Goal: Navigation & Orientation: Find specific page/section

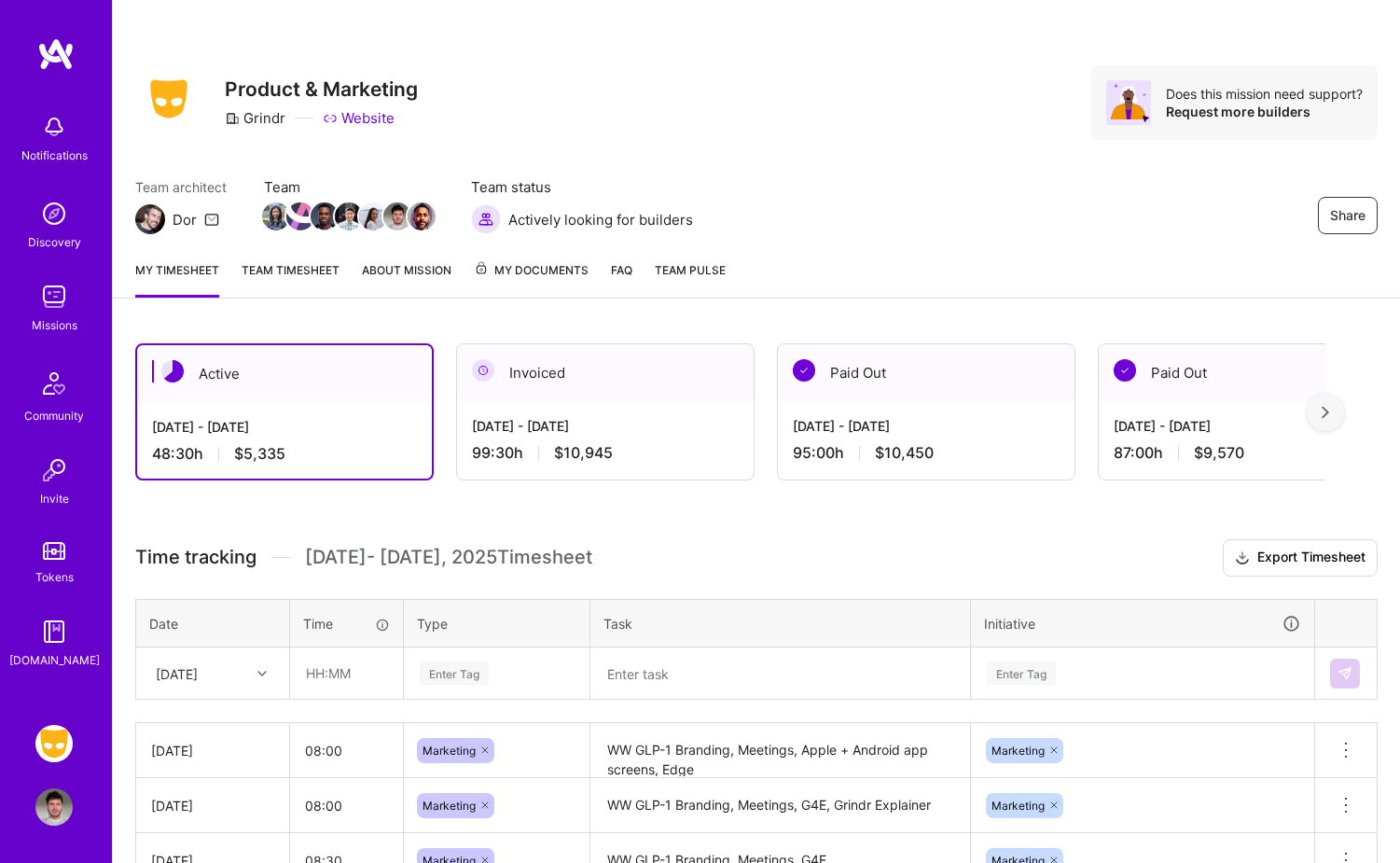
click at [75, 235] on div "Discovery" at bounding box center [54, 242] width 53 height 20
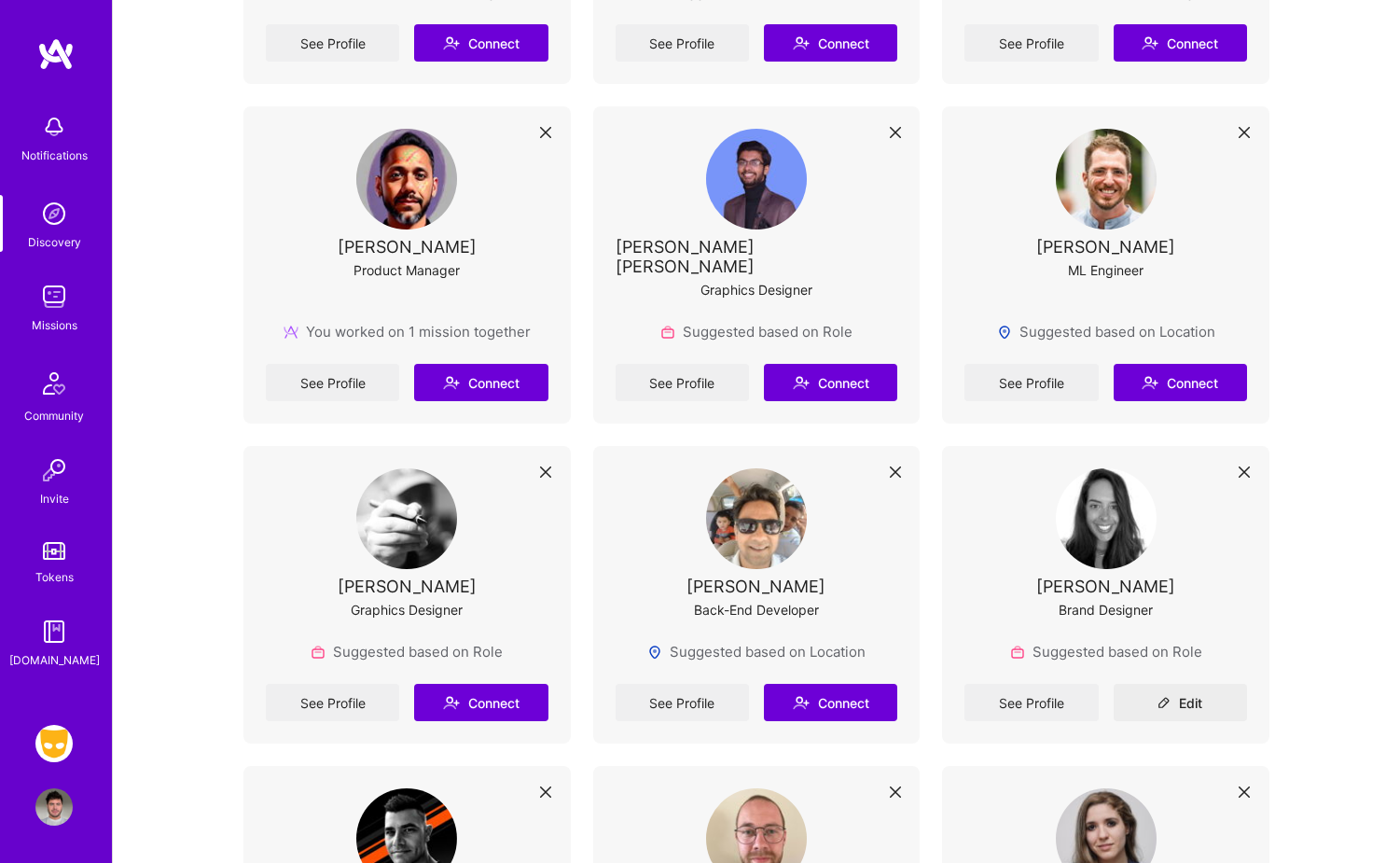
scroll to position [1003, 0]
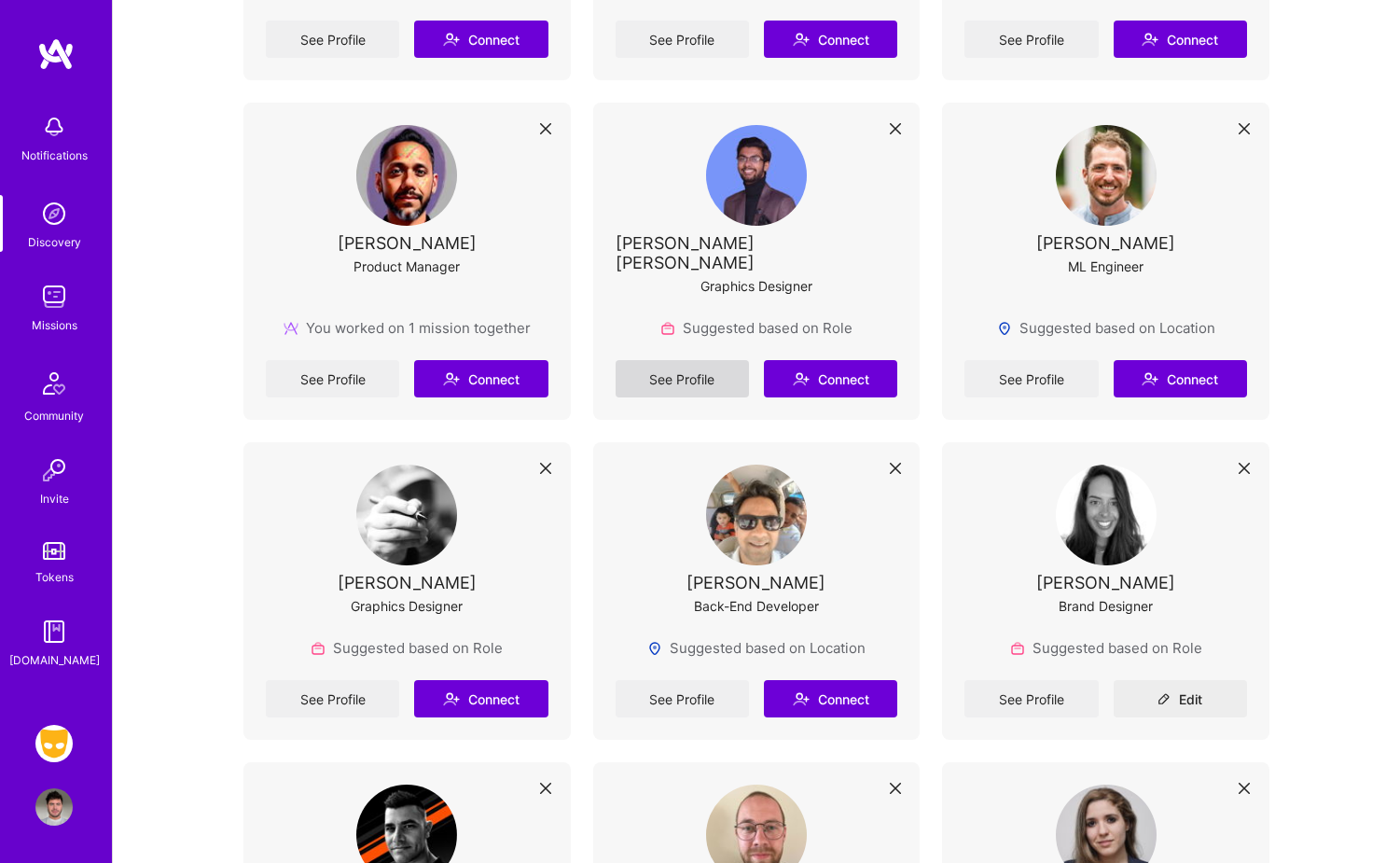
click at [702, 363] on link "See Profile" at bounding box center [682, 378] width 134 height 37
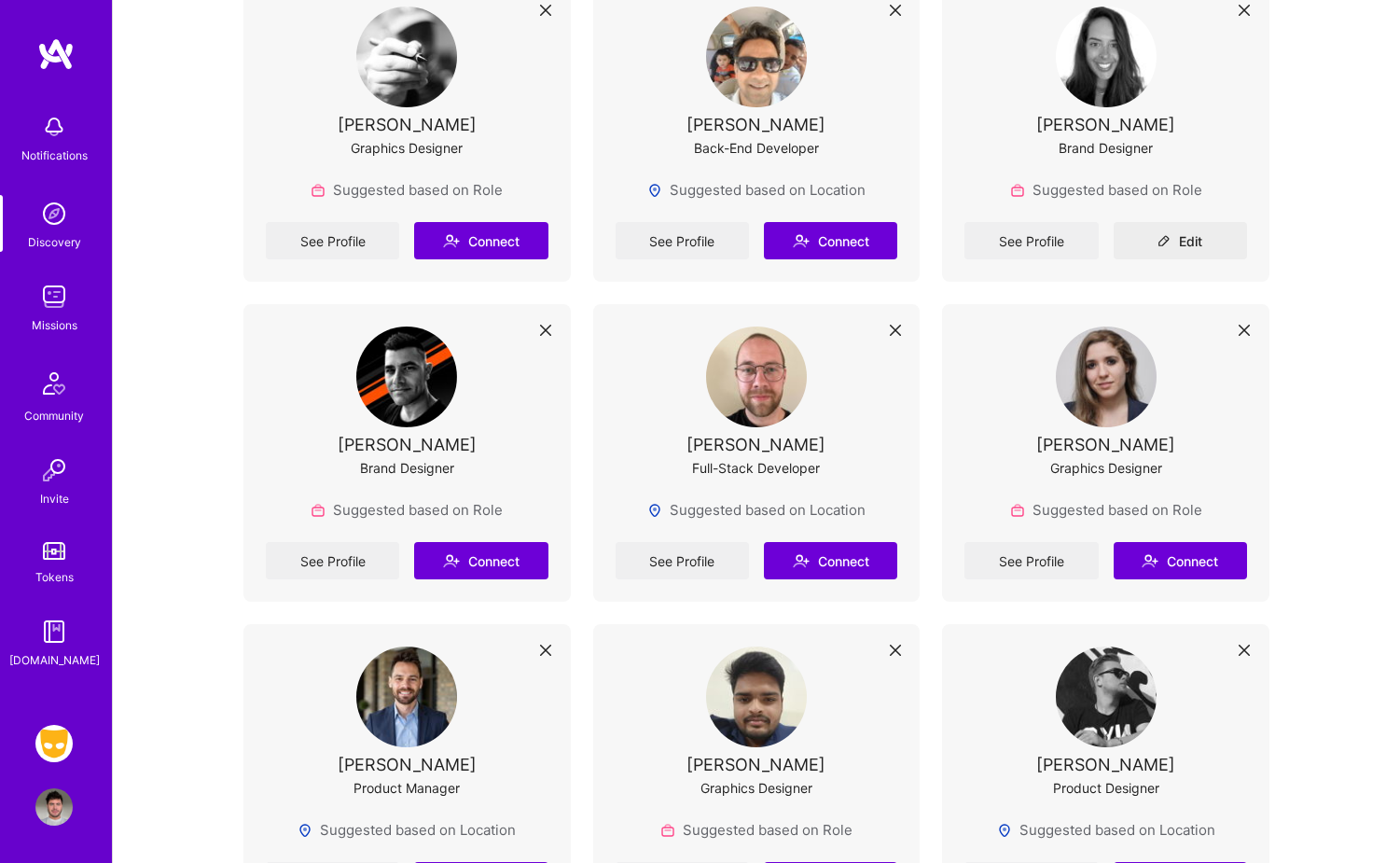
scroll to position [1479, 0]
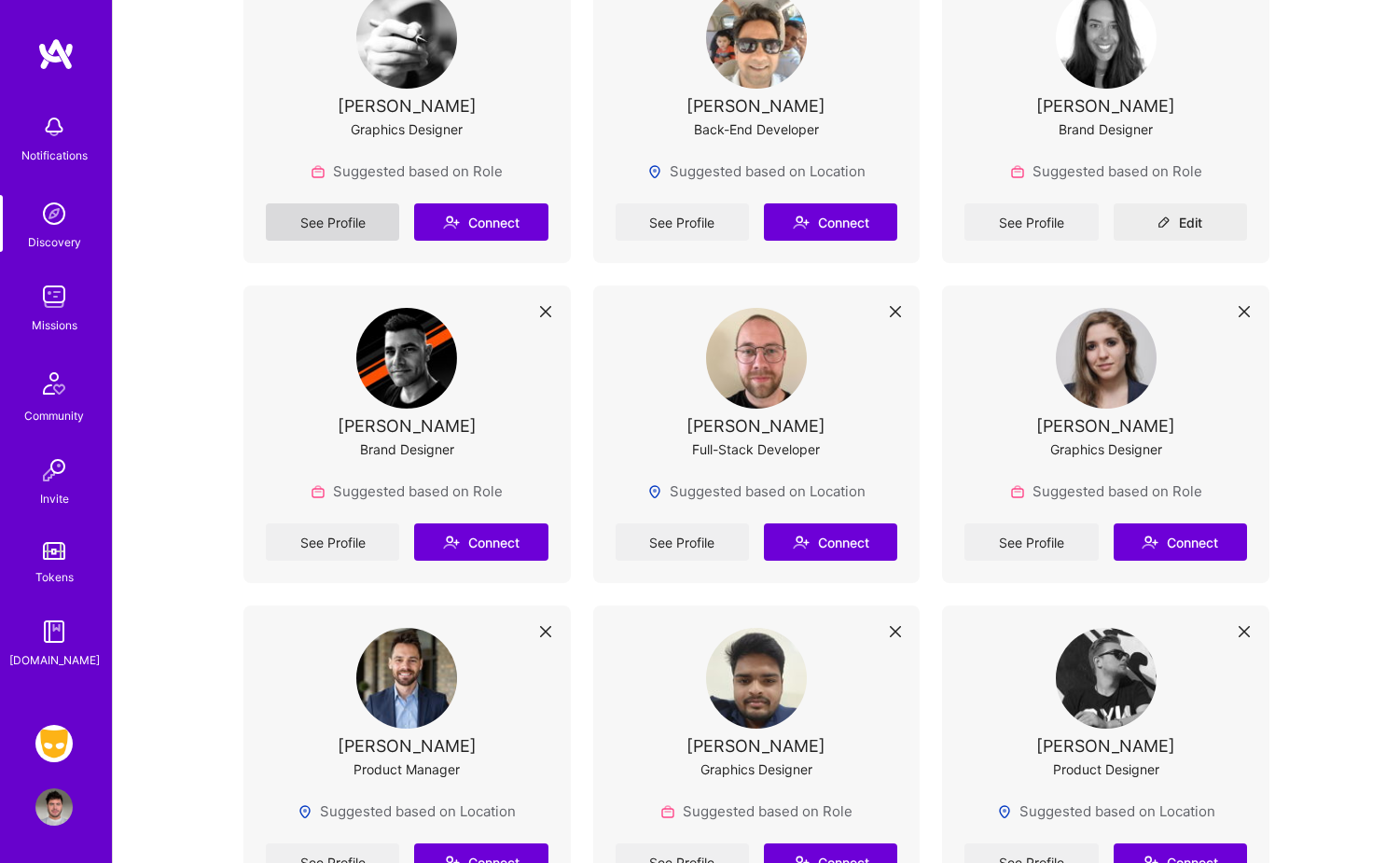
click at [311, 203] on link "See Profile" at bounding box center [332, 222] width 134 height 37
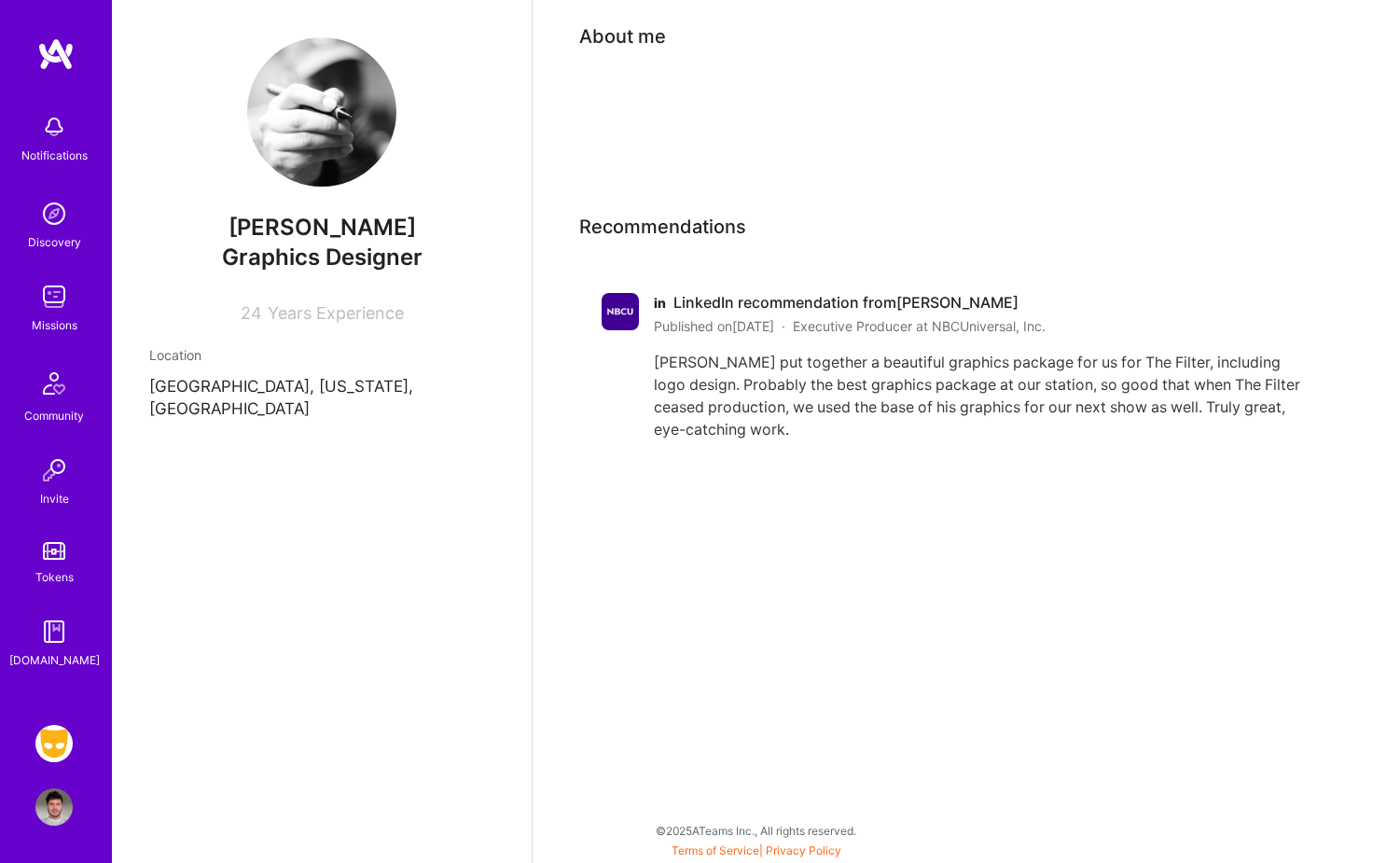
click at [637, 327] on div at bounding box center [620, 367] width 37 height 147
click at [736, 351] on div "[PERSON_NAME] put together a beautiful graphics package for us for The Filter, …" at bounding box center [978, 395] width 649 height 89
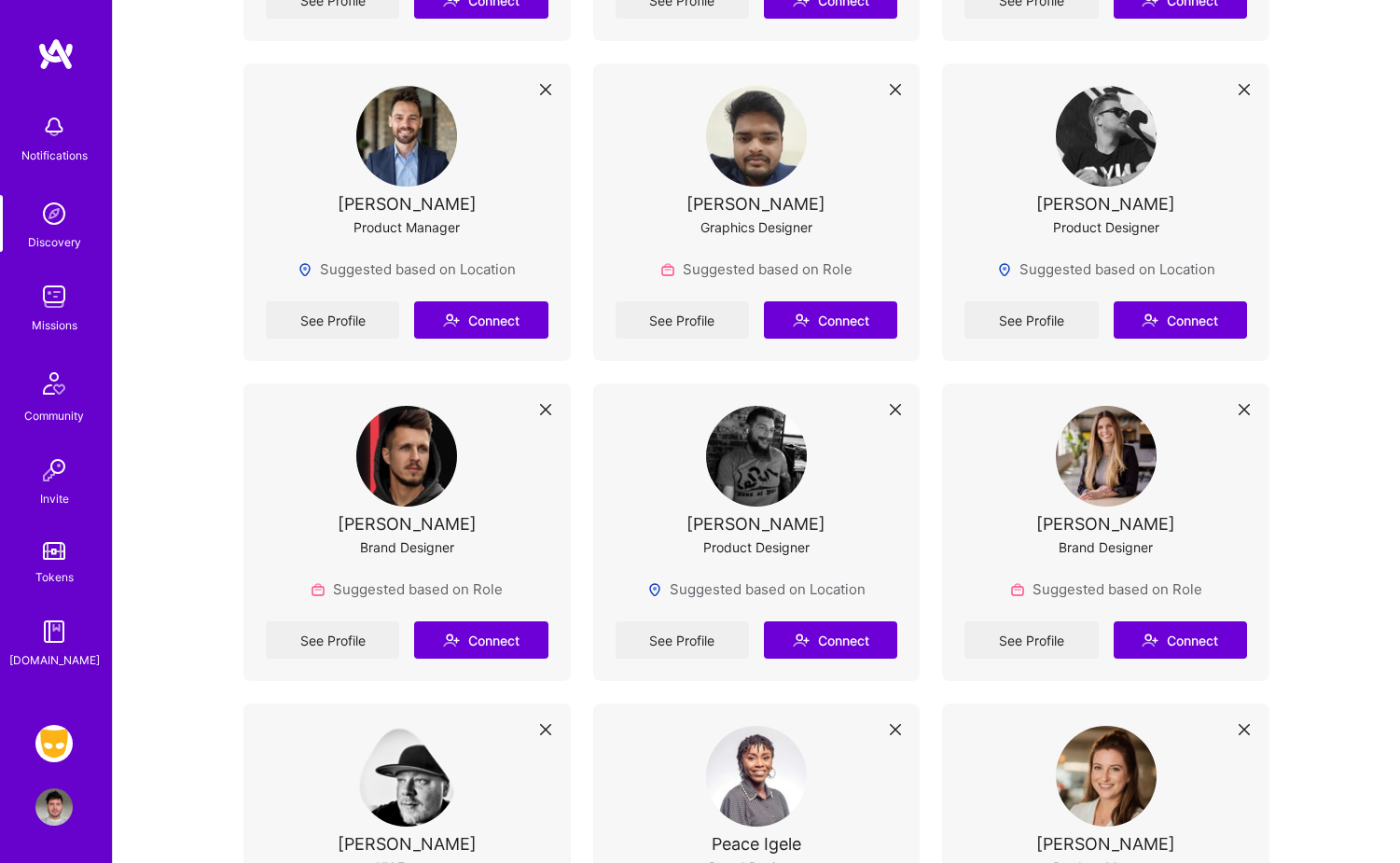
scroll to position [2029, 0]
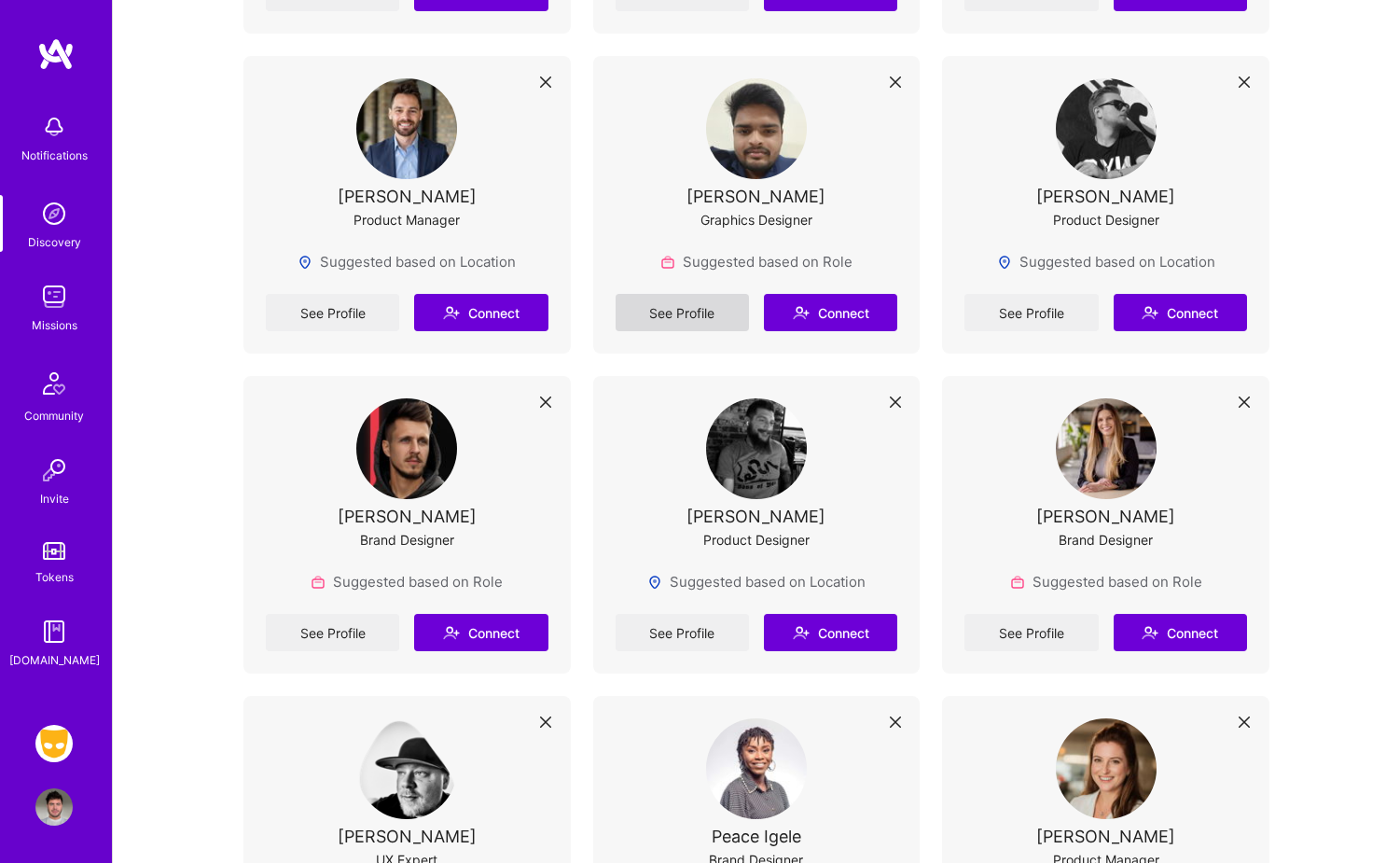
click at [725, 296] on link "See Profile" at bounding box center [682, 313] width 134 height 37
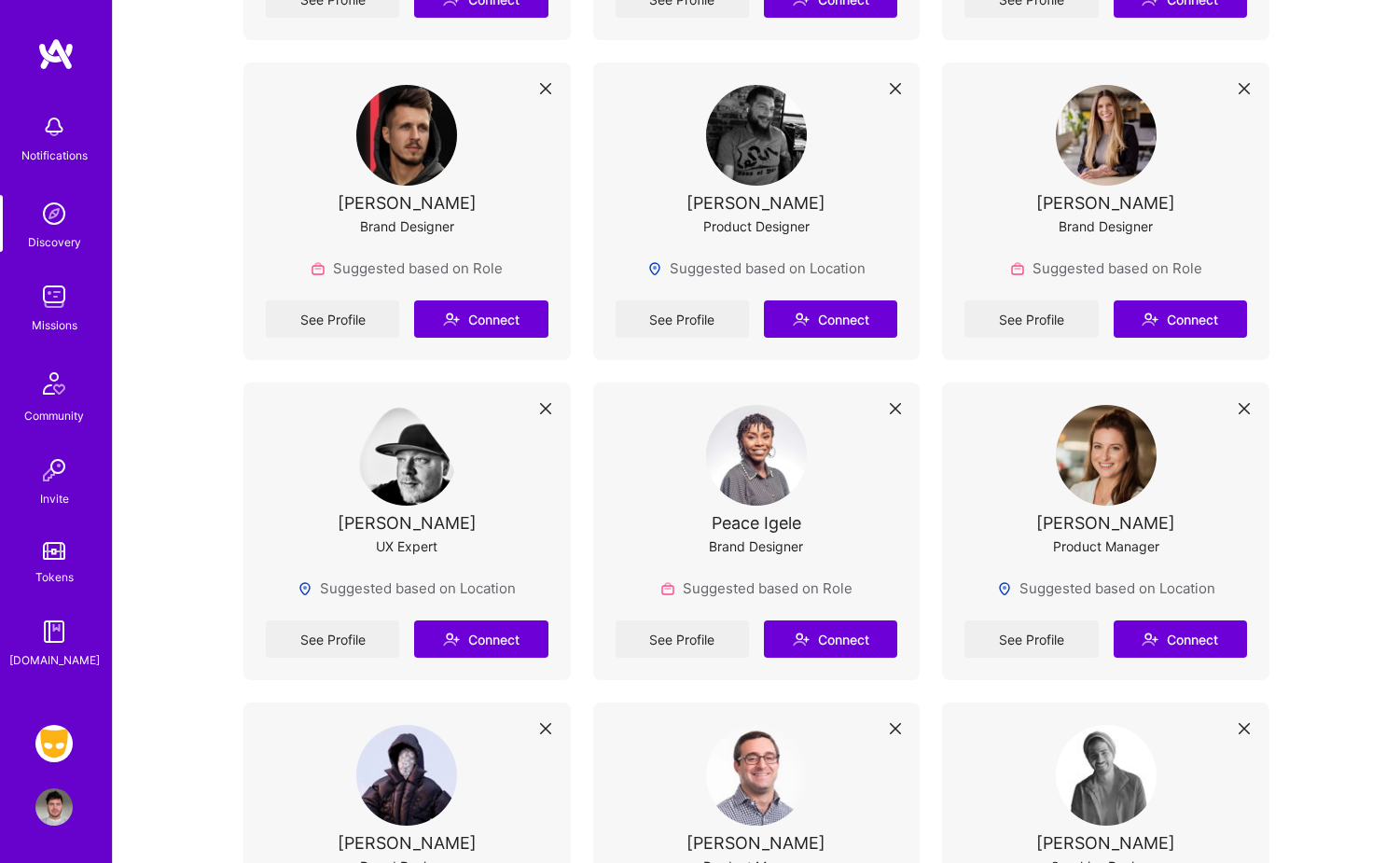
scroll to position [2336, 0]
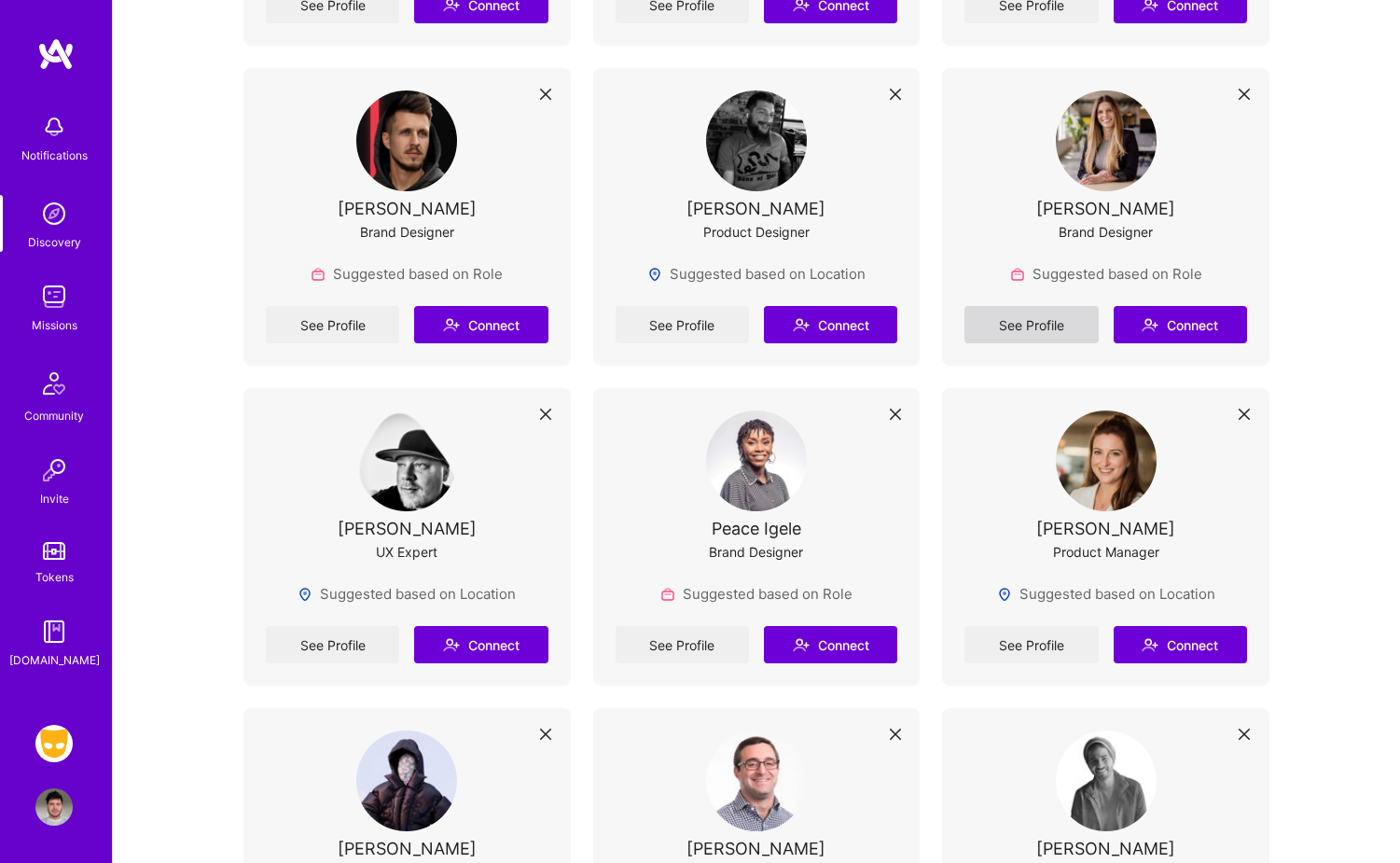
click at [1021, 316] on link "See Profile" at bounding box center [1031, 324] width 134 height 37
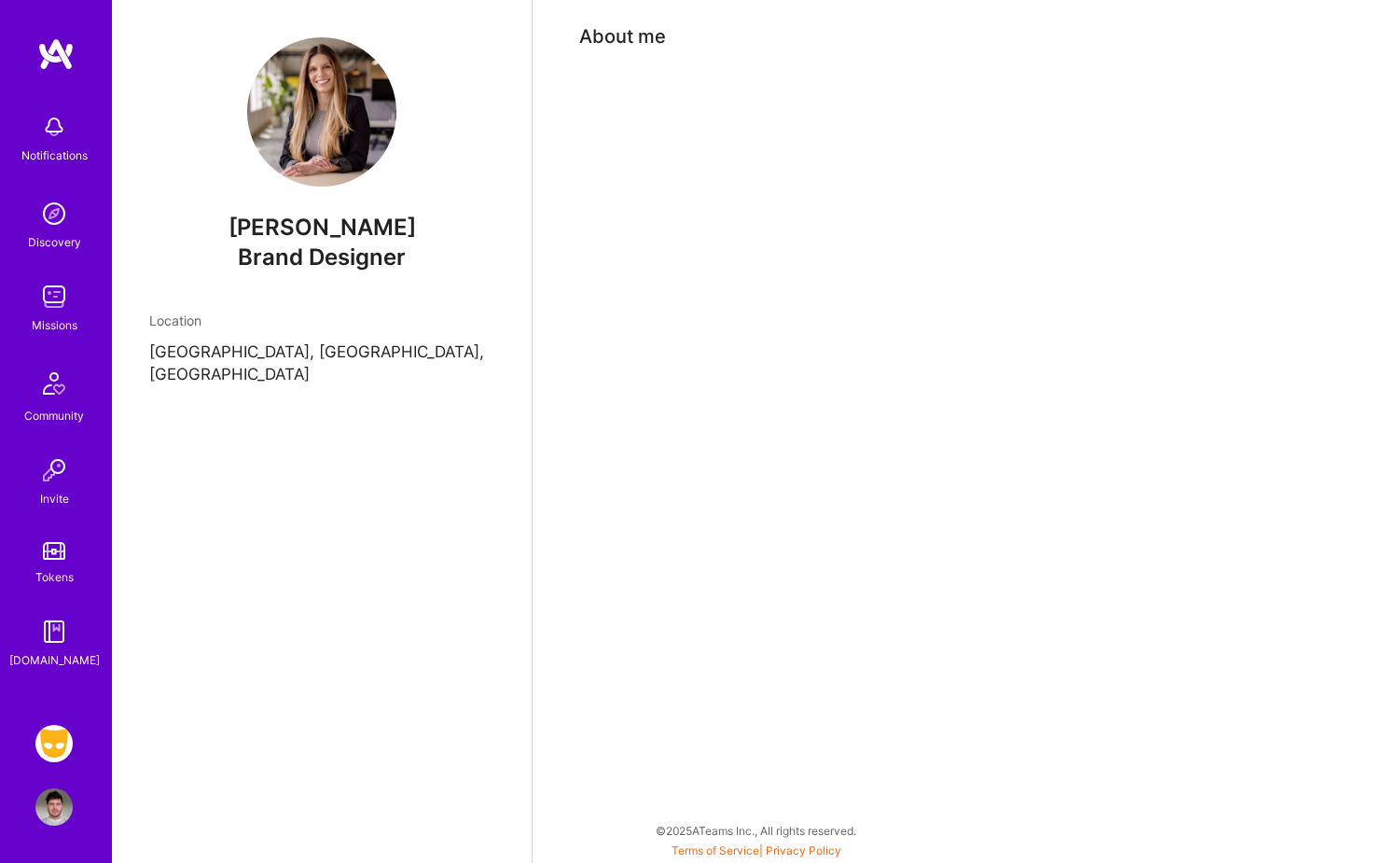
click at [59, 33] on div "Notifications Discovery Missions Community Invite Tokens [DOMAIN_NAME] Grindr: …" at bounding box center [56, 432] width 112 height 863
